Goal: Task Accomplishment & Management: Manage account settings

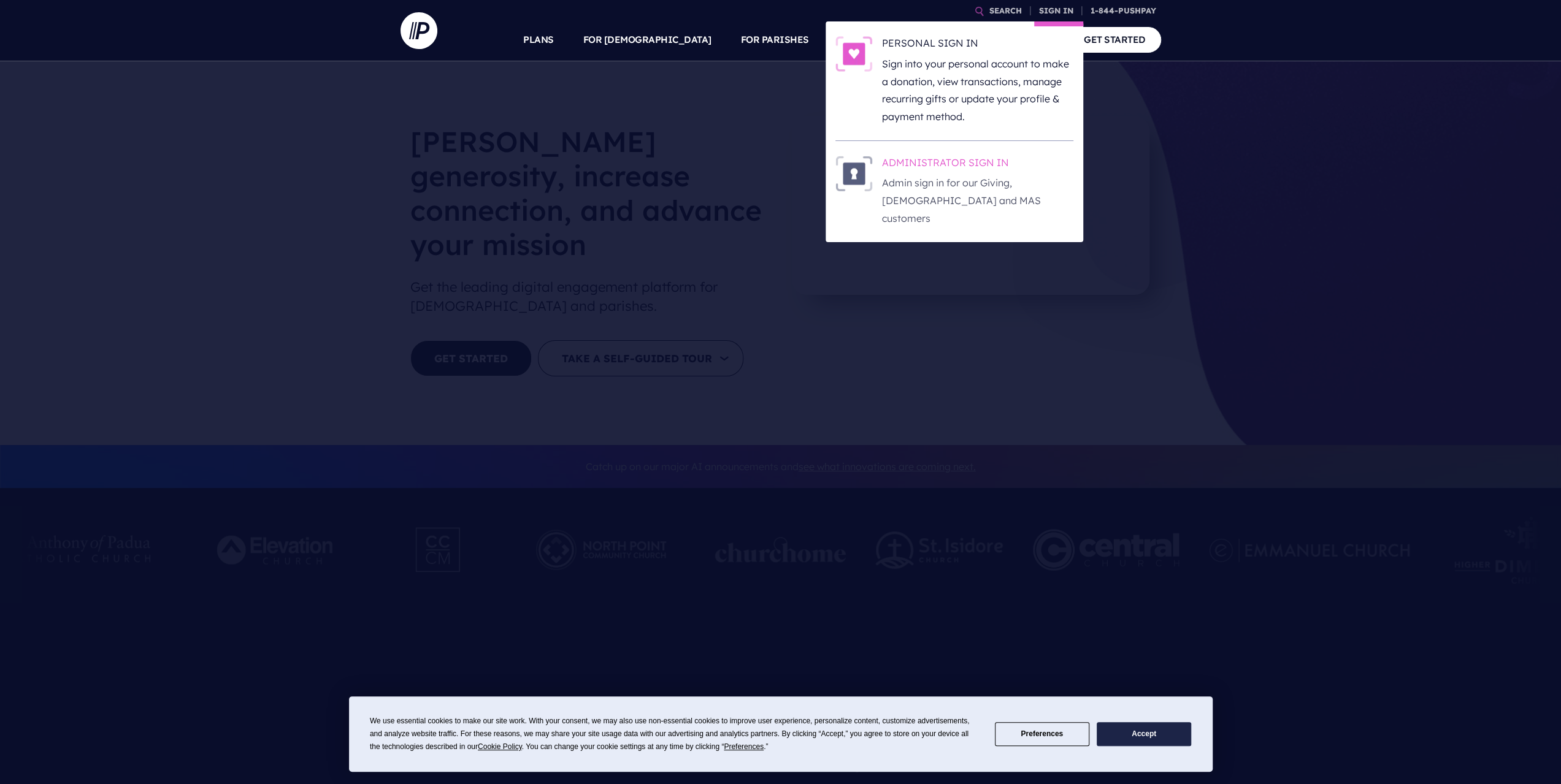
click at [985, 160] on h6 "ADMINISTRATOR SIGN IN" at bounding box center [978, 165] width 192 height 18
click at [953, 158] on h6 "ADMINISTRATOR SIGN IN" at bounding box center [978, 165] width 192 height 18
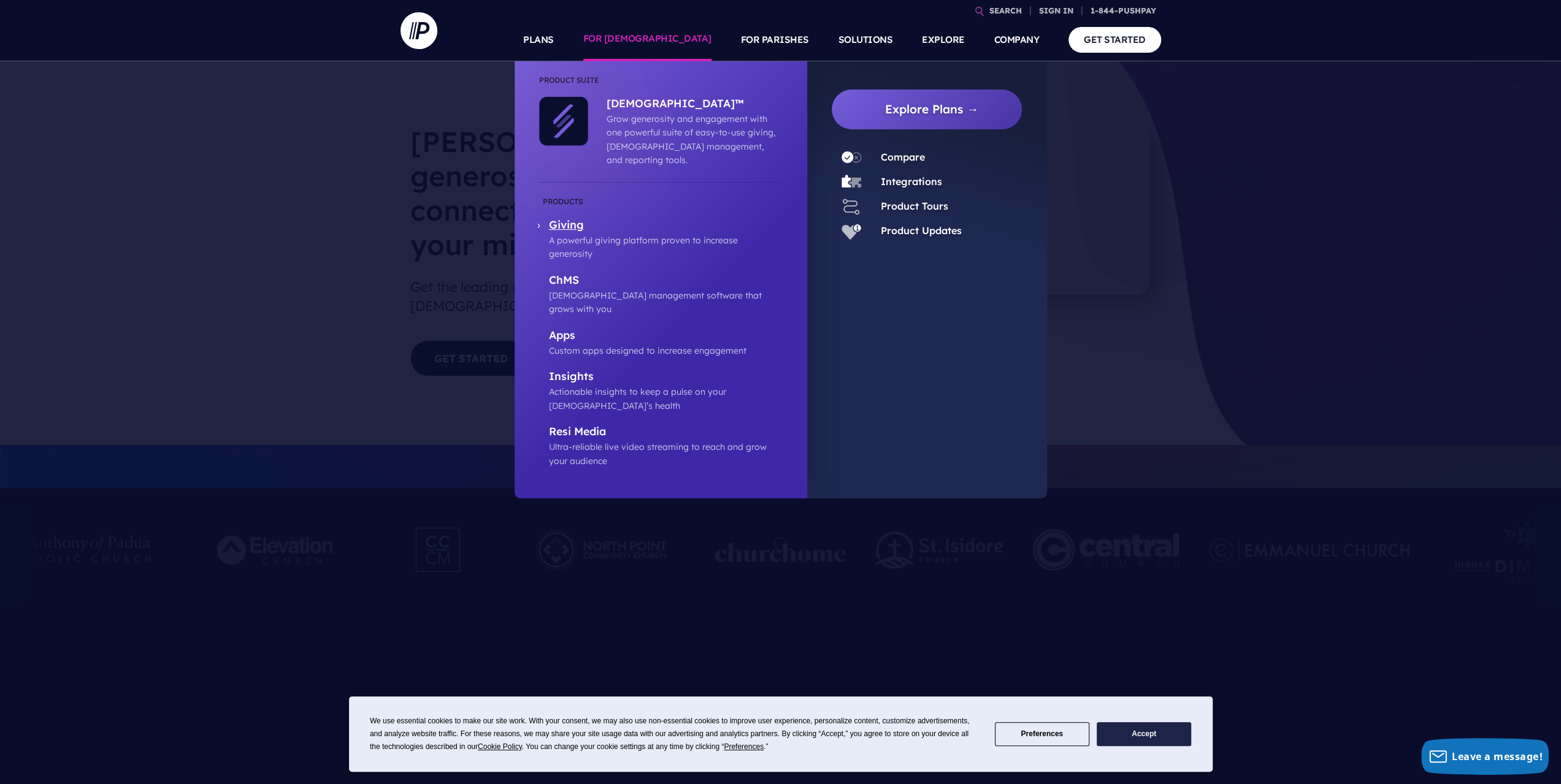
click at [571, 218] on p "Giving" at bounding box center [666, 226] width 234 height 15
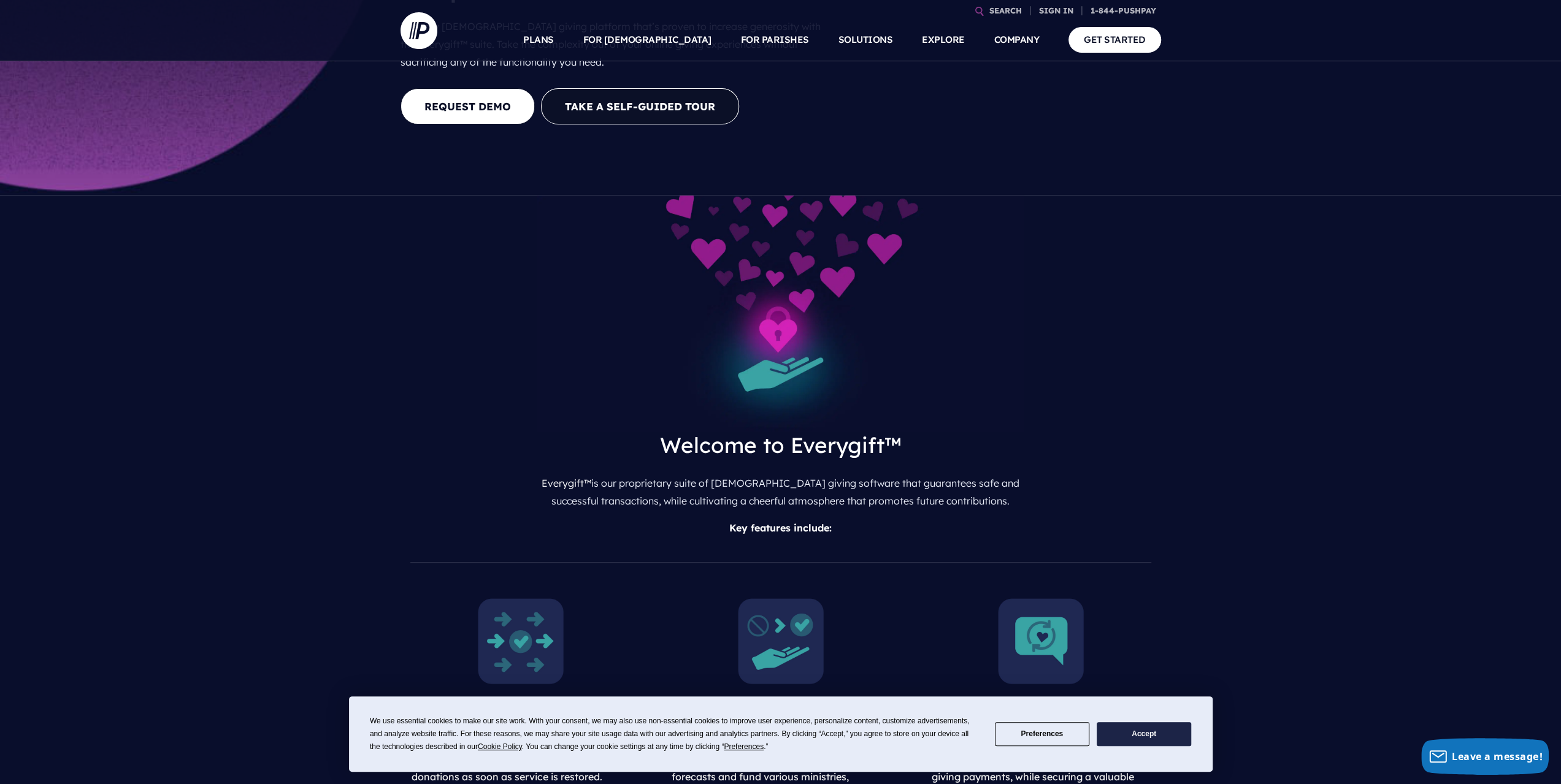
scroll to position [429, 0]
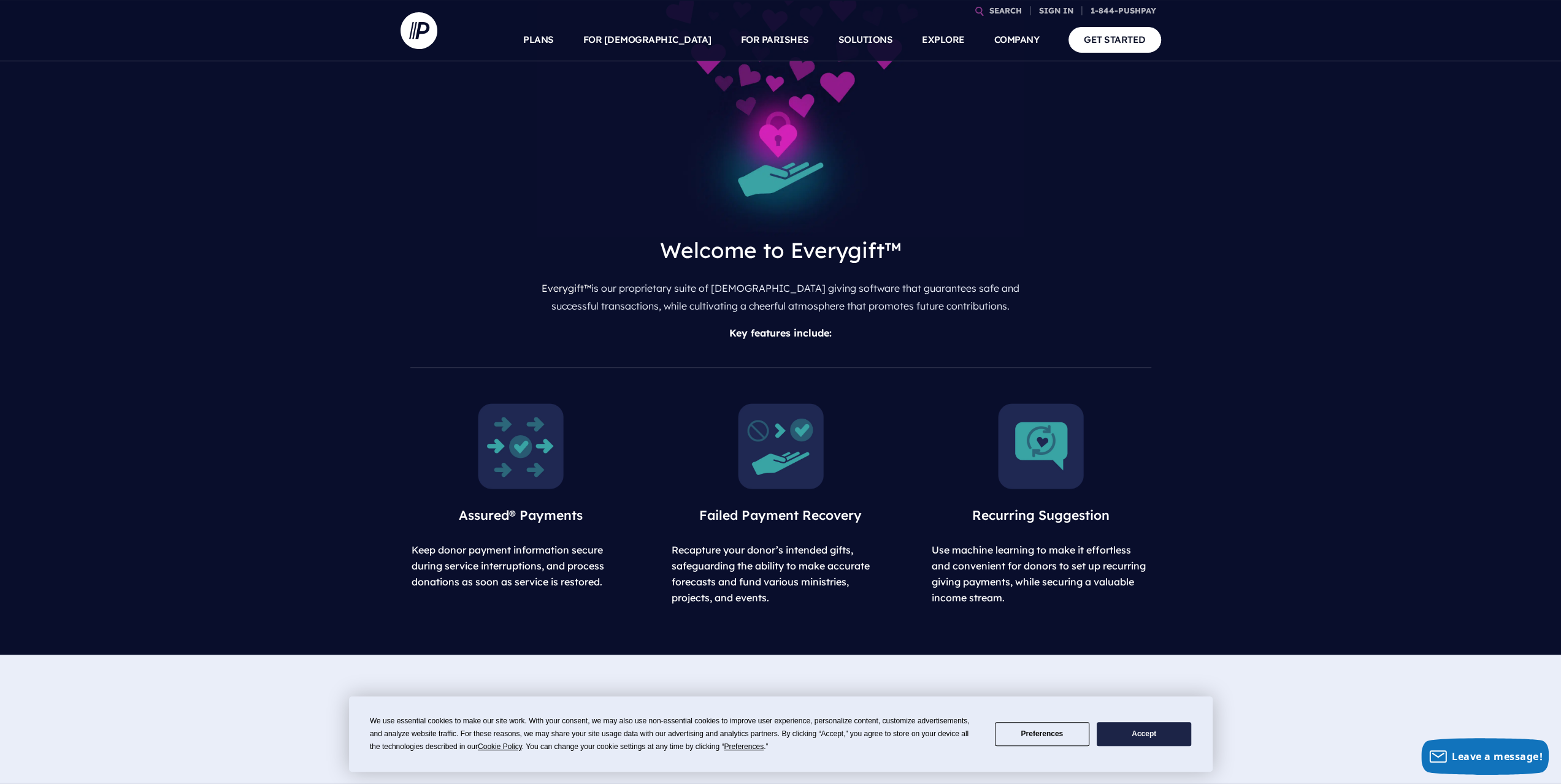
click at [1155, 736] on button "Accept" at bounding box center [1144, 734] width 95 height 24
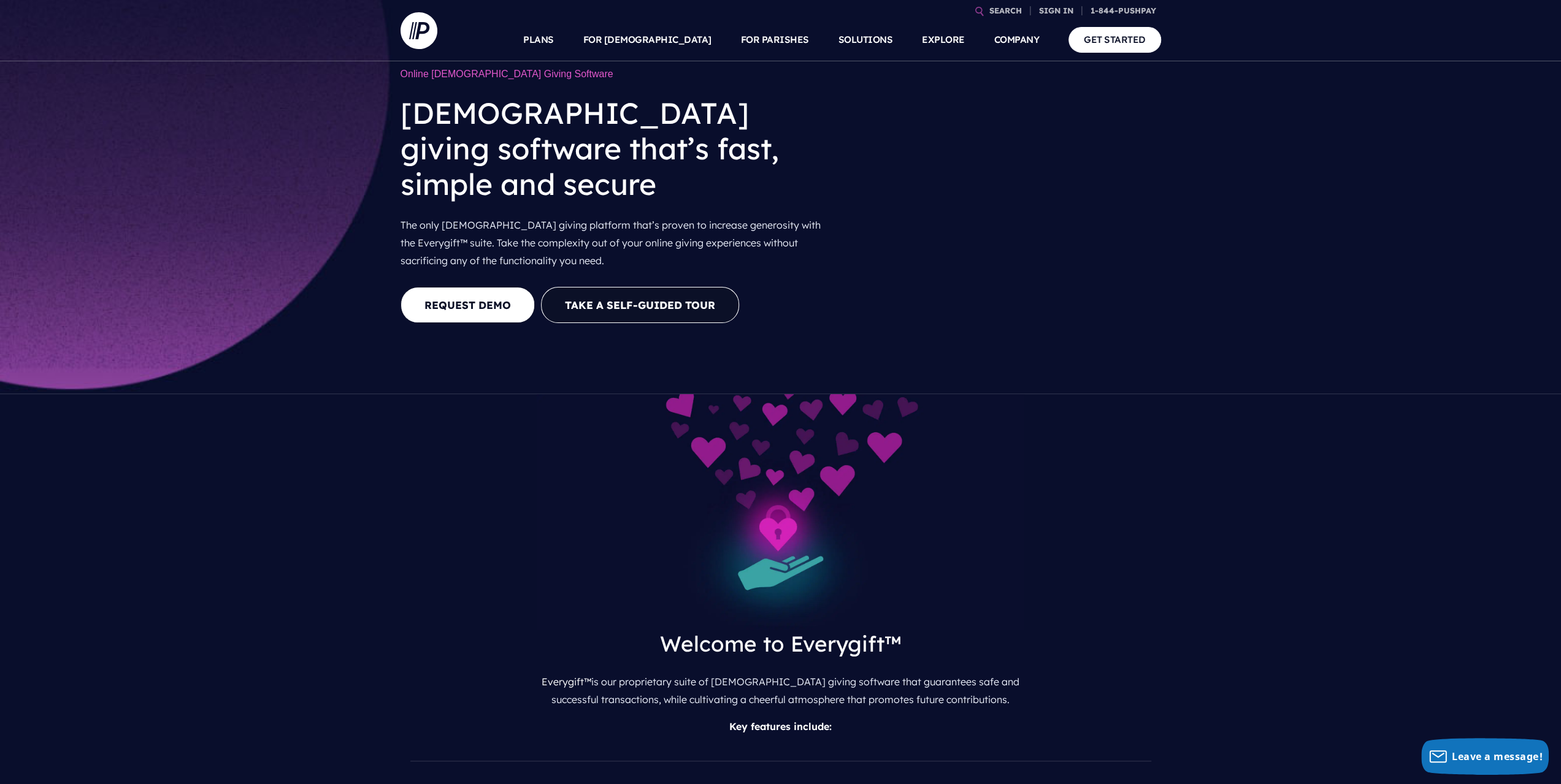
scroll to position [0, 0]
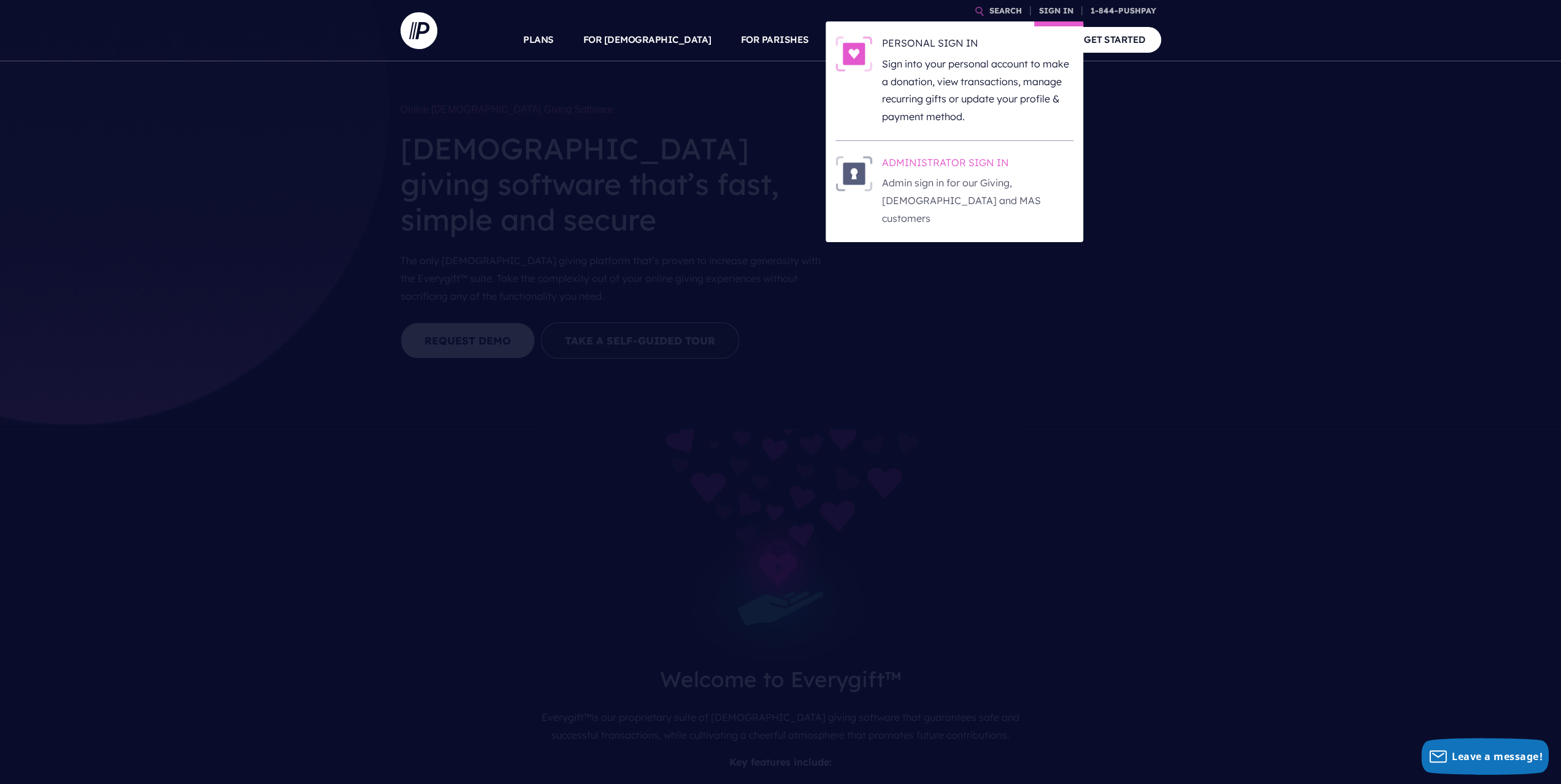
click at [905, 161] on h6 "ADMINISTRATOR SIGN IN" at bounding box center [978, 165] width 192 height 18
